Goal: Information Seeking & Learning: Learn about a topic

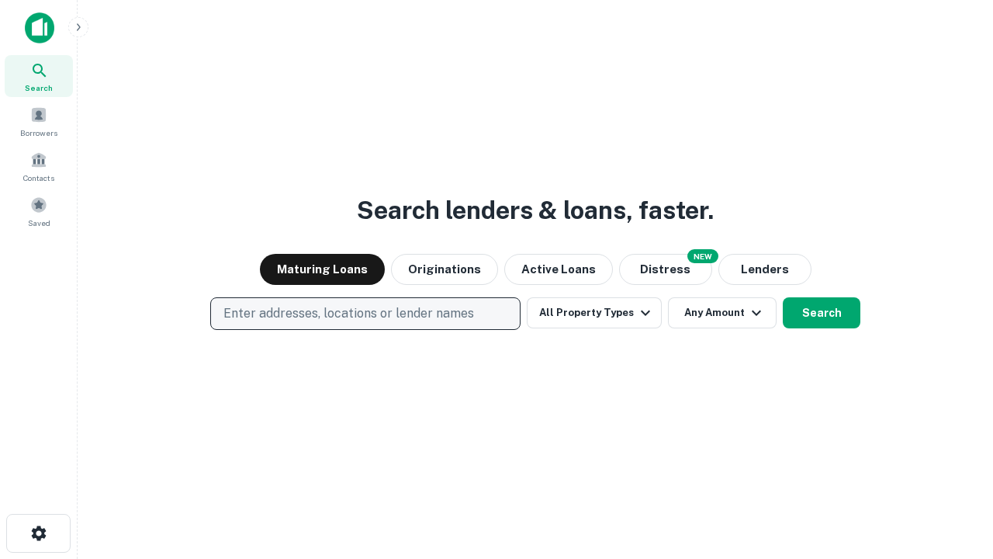
click at [365, 314] on p "Enter addresses, locations or lender names" at bounding box center [349, 313] width 251 height 19
type input "**********"
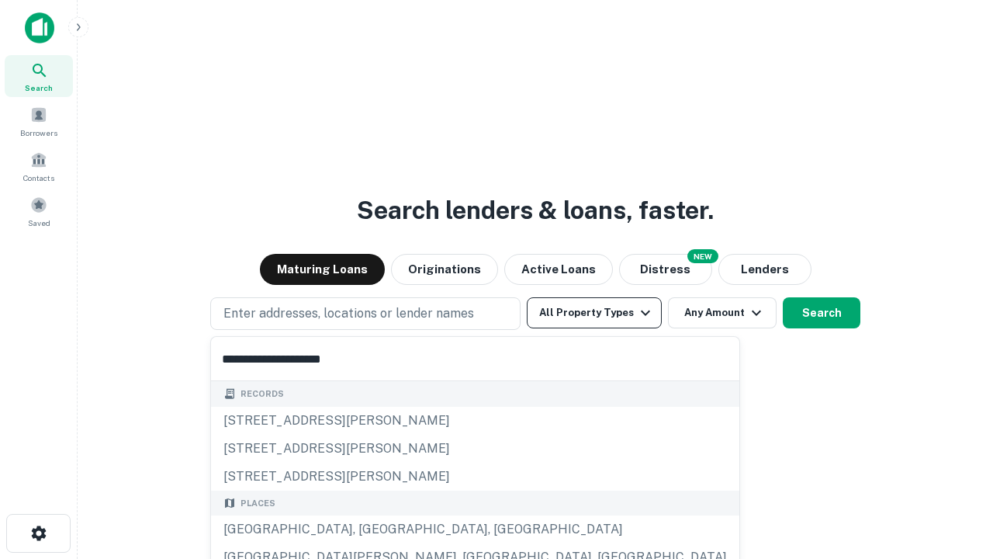
click at [371, 529] on div "[GEOGRAPHIC_DATA], [GEOGRAPHIC_DATA], [GEOGRAPHIC_DATA]" at bounding box center [475, 529] width 529 height 28
click at [594, 313] on button "All Property Types" at bounding box center [594, 312] width 135 height 31
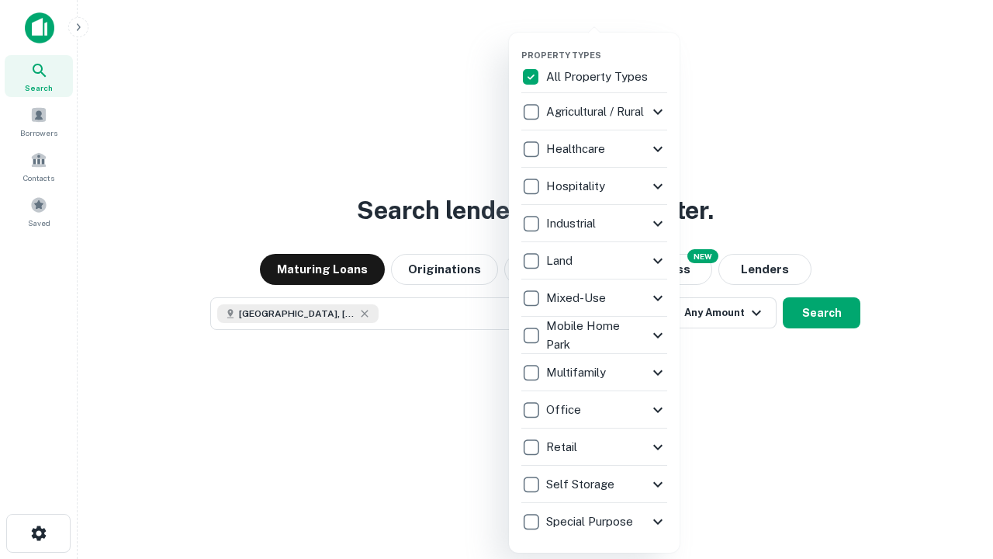
click at [607, 45] on button "button" at bounding box center [607, 45] width 171 height 1
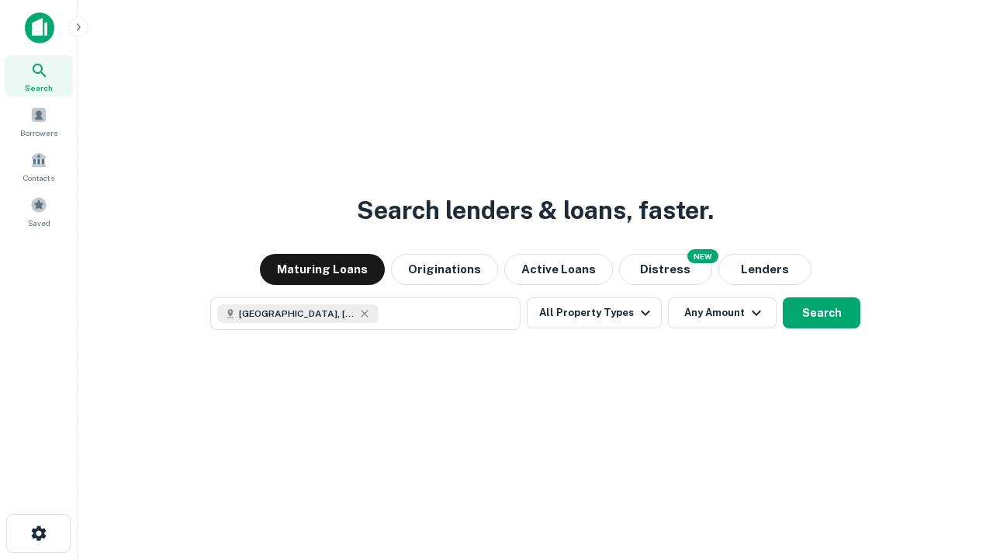
scroll to position [25, 0]
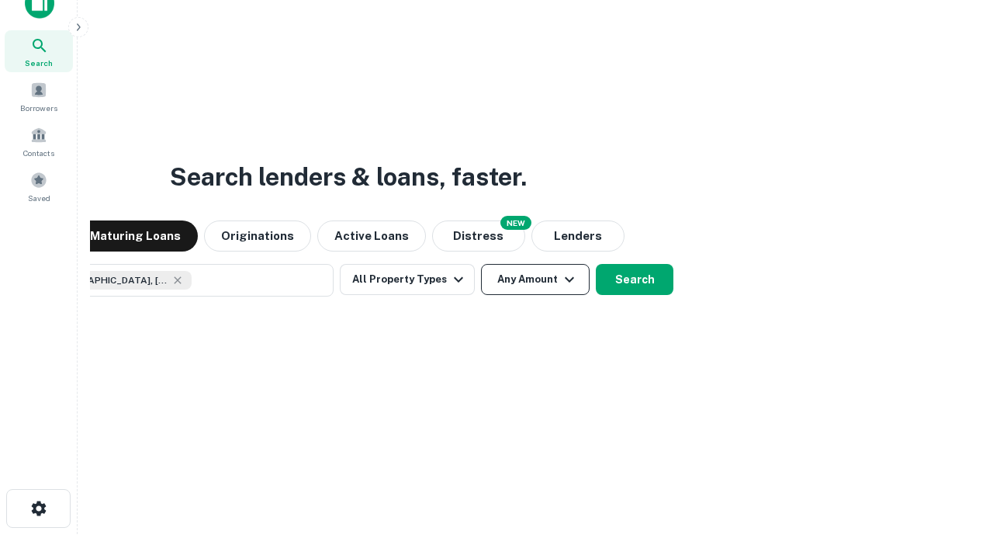
click at [481, 264] on button "Any Amount" at bounding box center [535, 279] width 109 height 31
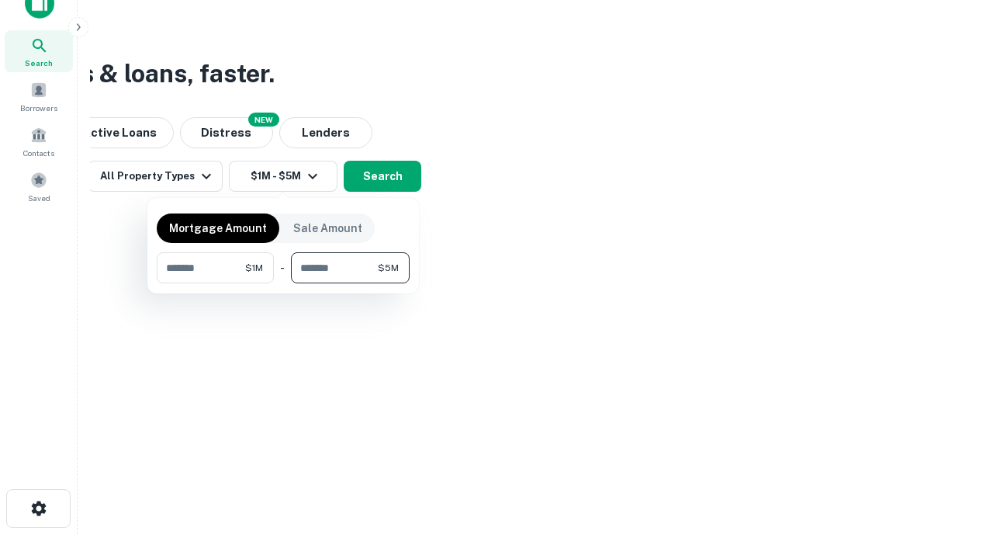
type input "*******"
click at [283, 283] on button "button" at bounding box center [283, 283] width 253 height 1
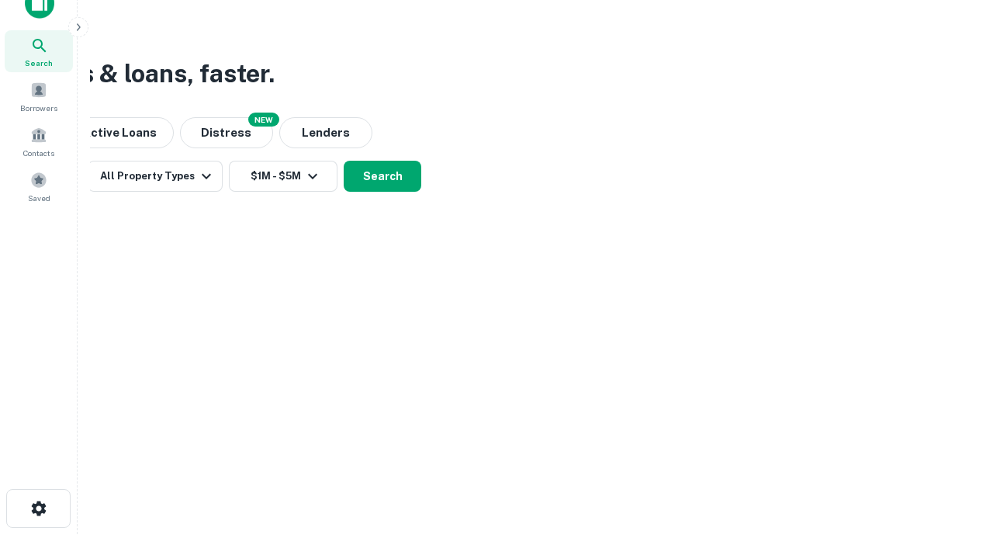
scroll to position [25, 0]
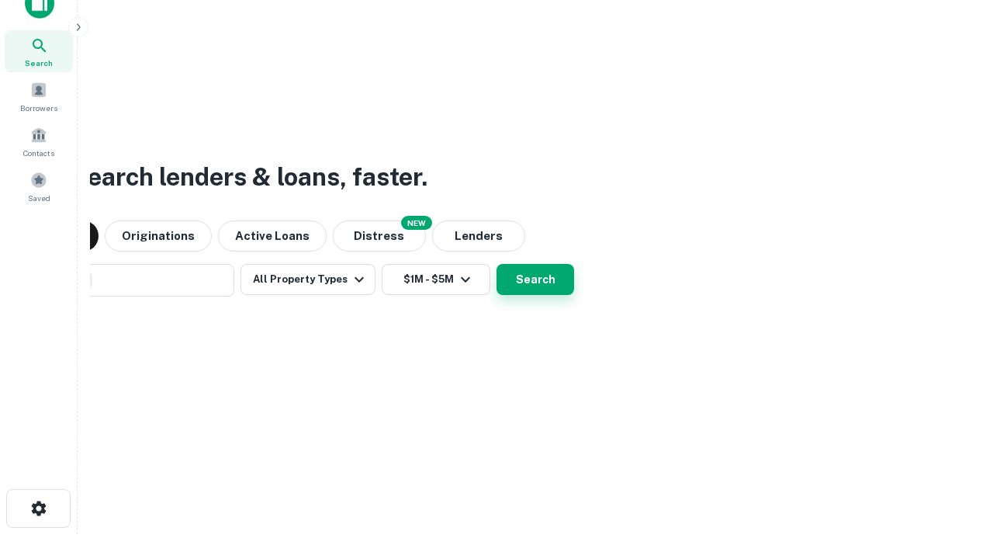
click at [497, 264] on button "Search" at bounding box center [536, 279] width 78 height 31
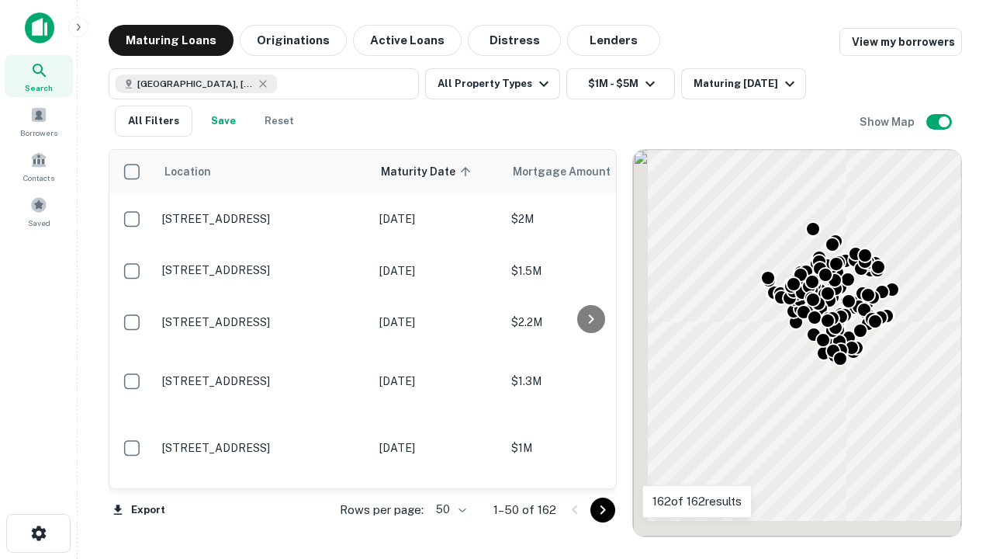
click at [449, 509] on body "Search Borrowers Contacts Saved Maturing Loans Originations Active Loans Distre…" at bounding box center [496, 279] width 993 height 559
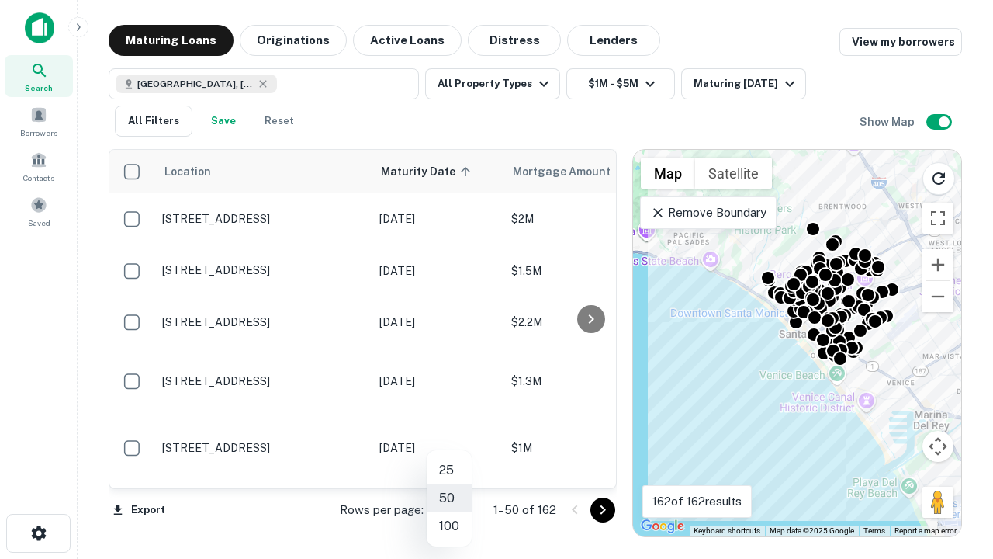
click at [449, 470] on li "25" at bounding box center [449, 470] width 45 height 28
